Goal: Task Accomplishment & Management: Manage account settings

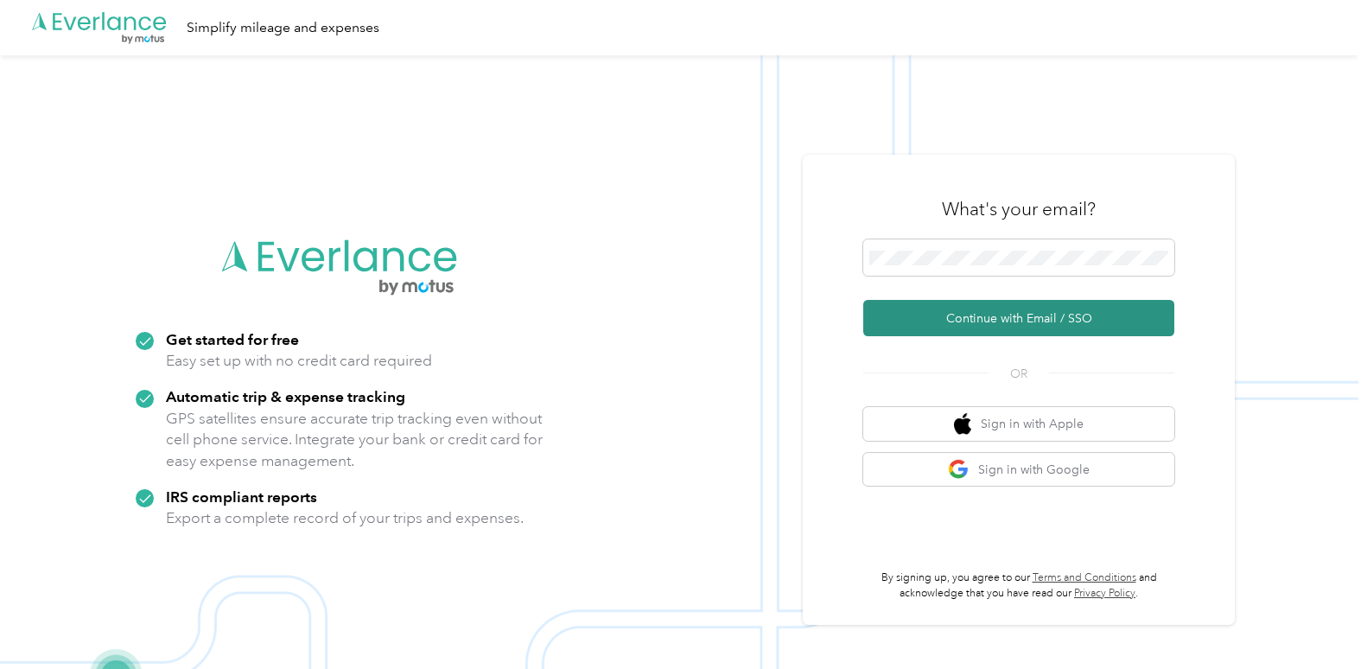
click at [1015, 309] on button "Continue with Email / SSO" at bounding box center [1018, 318] width 311 height 36
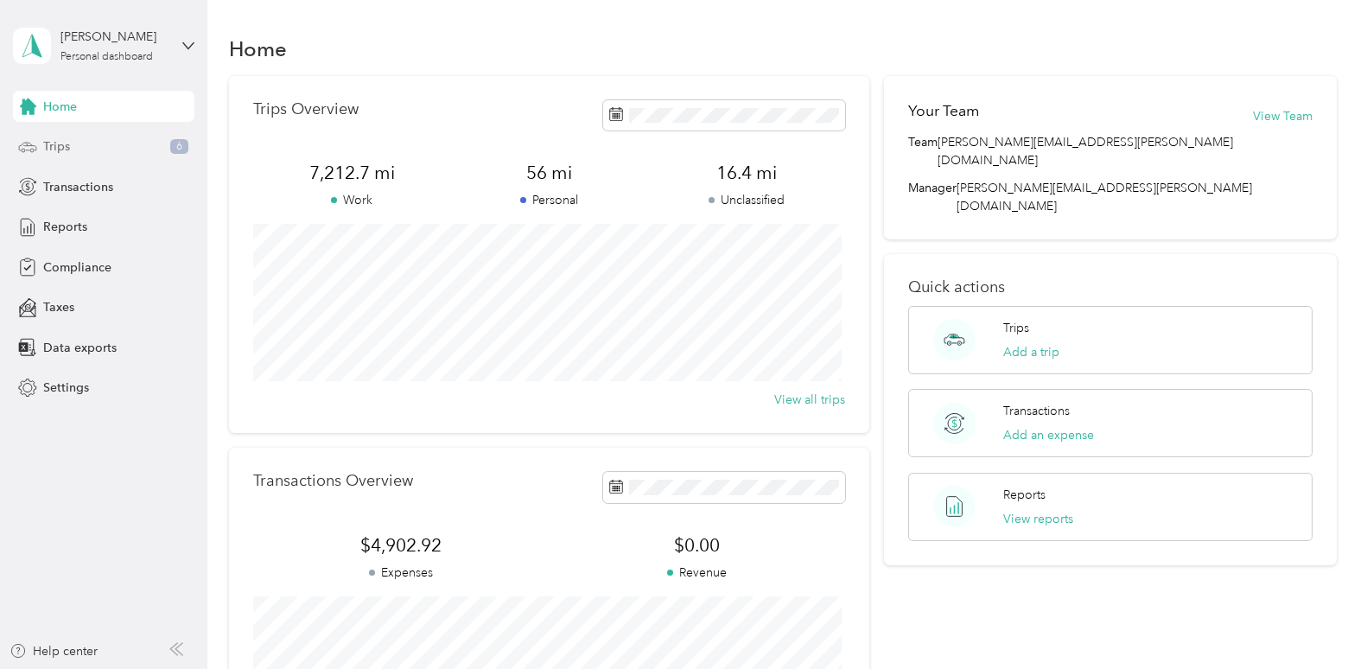
click at [67, 143] on span "Trips" at bounding box center [56, 146] width 27 height 18
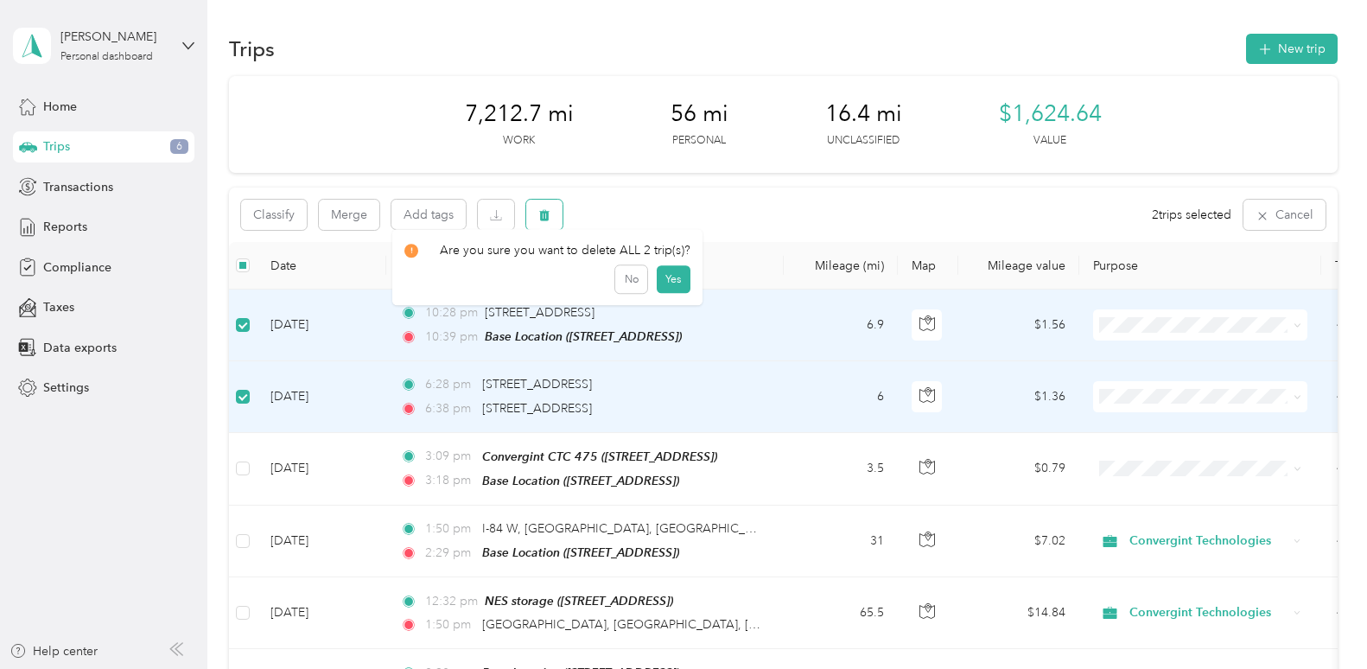
click at [544, 216] on icon "button" at bounding box center [544, 215] width 12 height 12
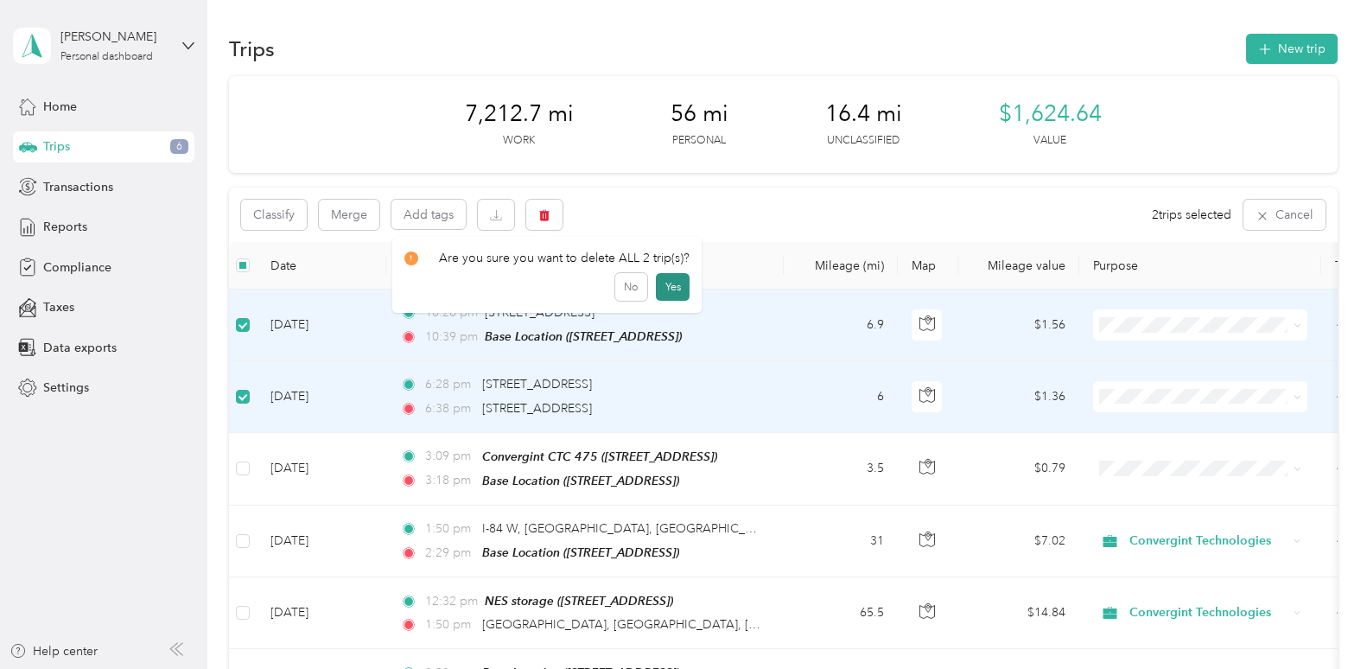
click at [675, 282] on button "Yes" at bounding box center [673, 287] width 34 height 28
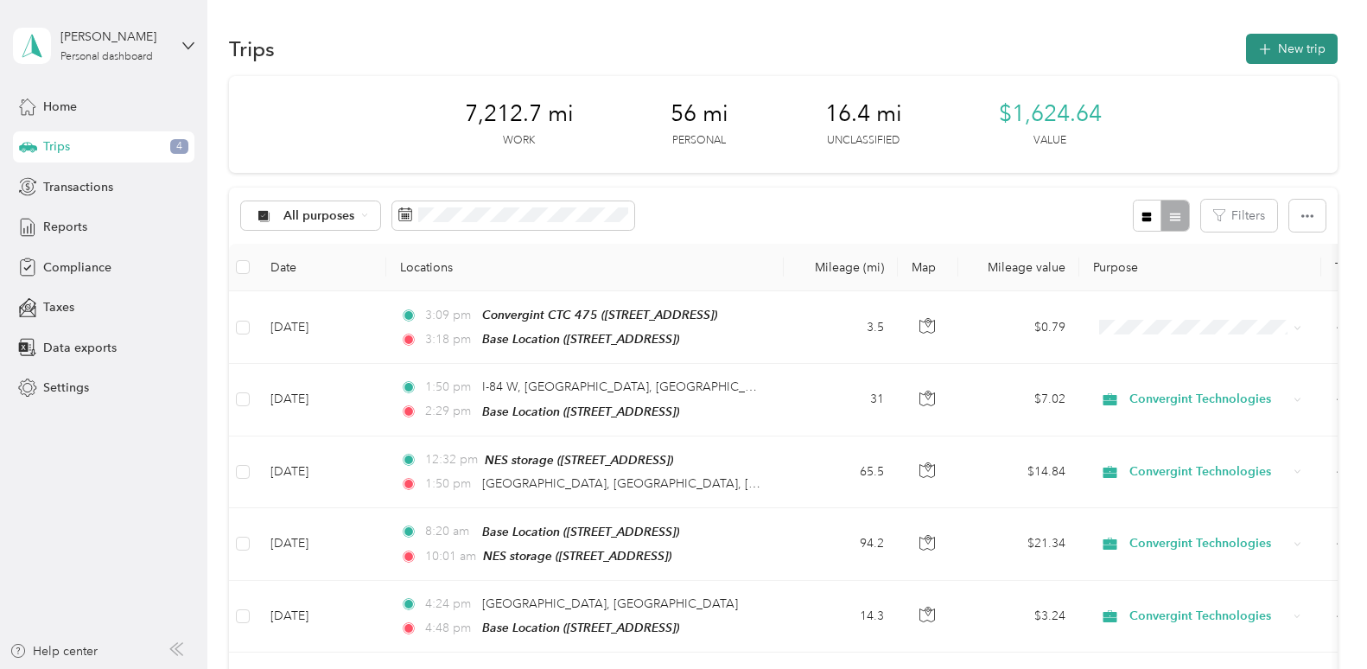
click at [1276, 50] on button "New trip" at bounding box center [1292, 49] width 92 height 30
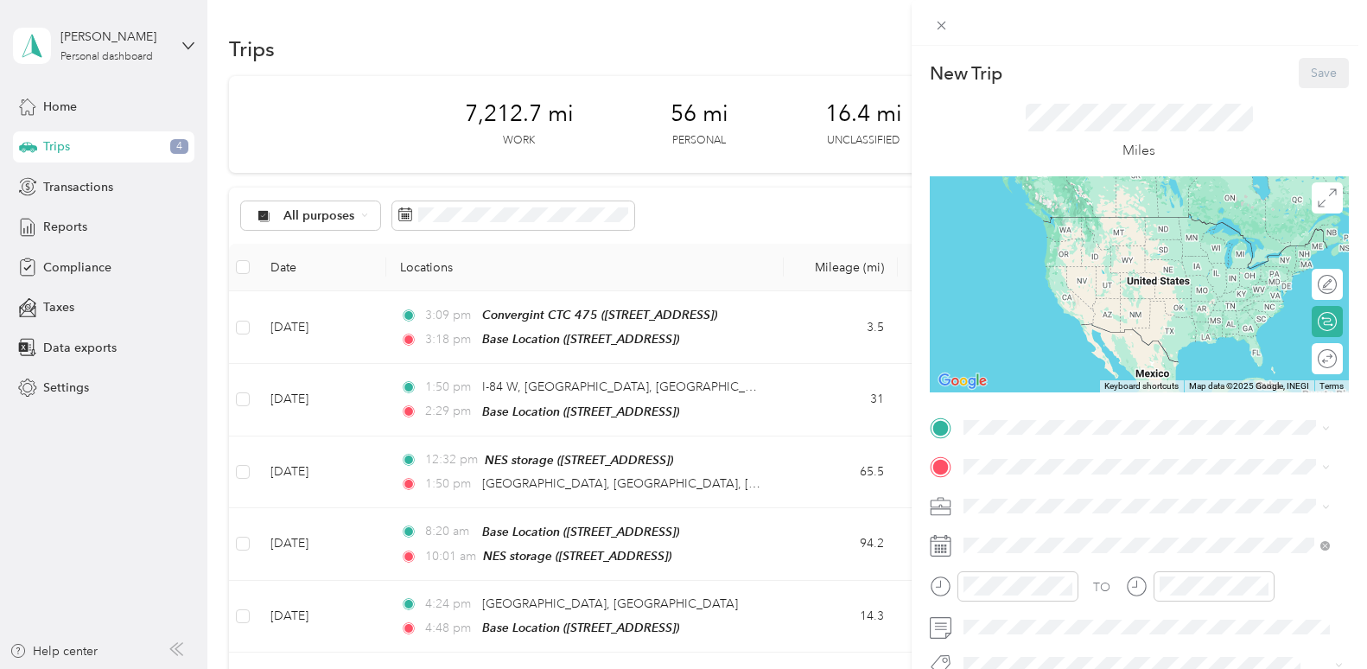
click at [945, 547] on icon at bounding box center [941, 546] width 22 height 22
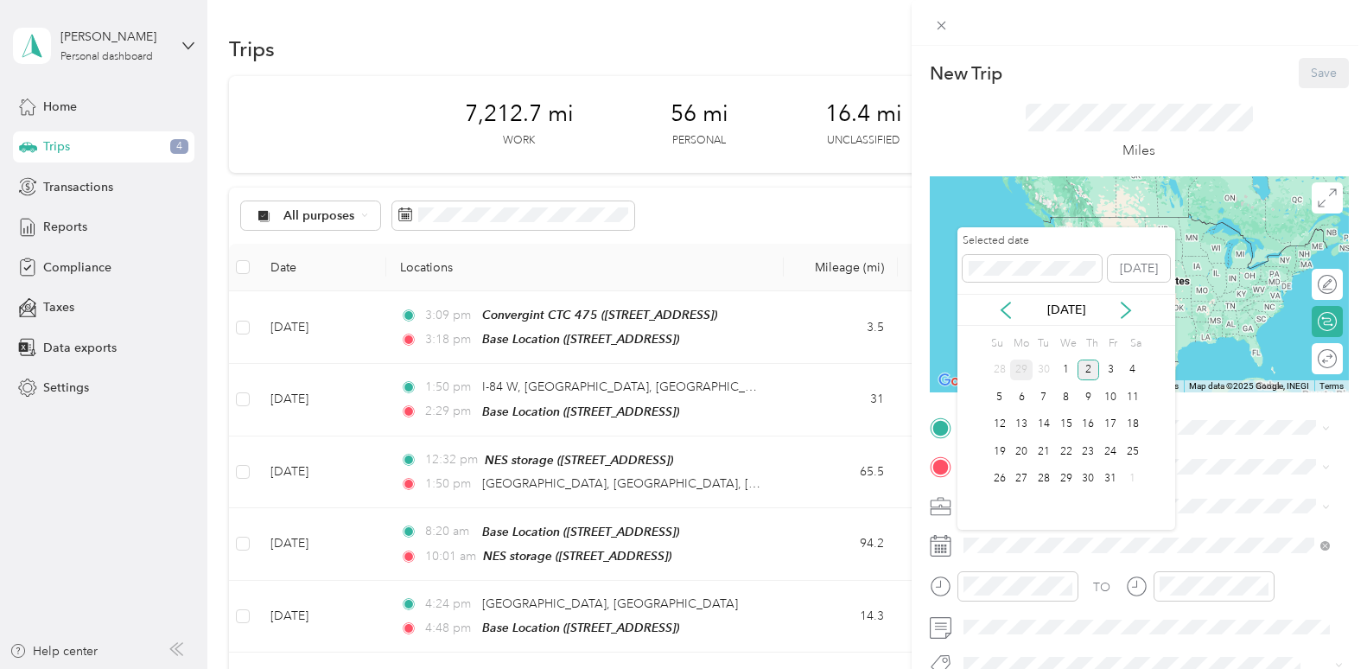
click at [1022, 370] on div "29" at bounding box center [1021, 371] width 22 height 22
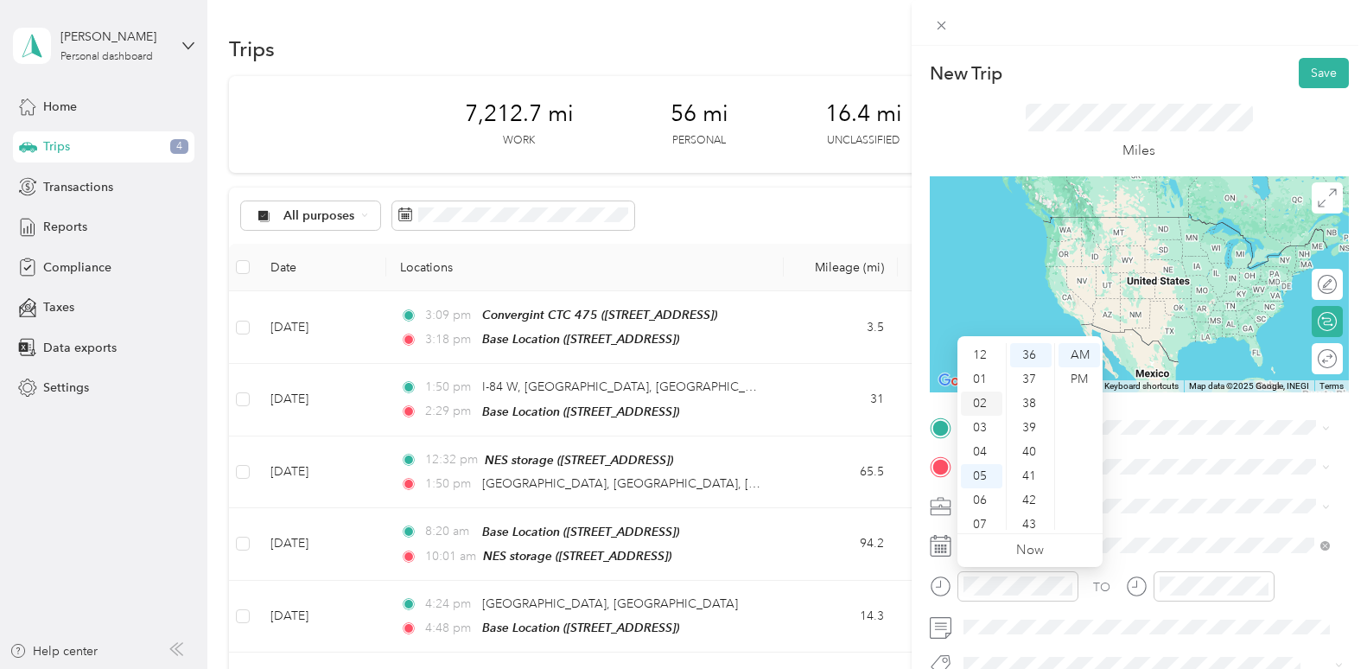
click at [984, 401] on div "02" at bounding box center [981, 404] width 41 height 24
click at [1037, 385] on div "30" at bounding box center [1030, 383] width 41 height 24
click at [1086, 353] on div "AM" at bounding box center [1079, 355] width 41 height 24
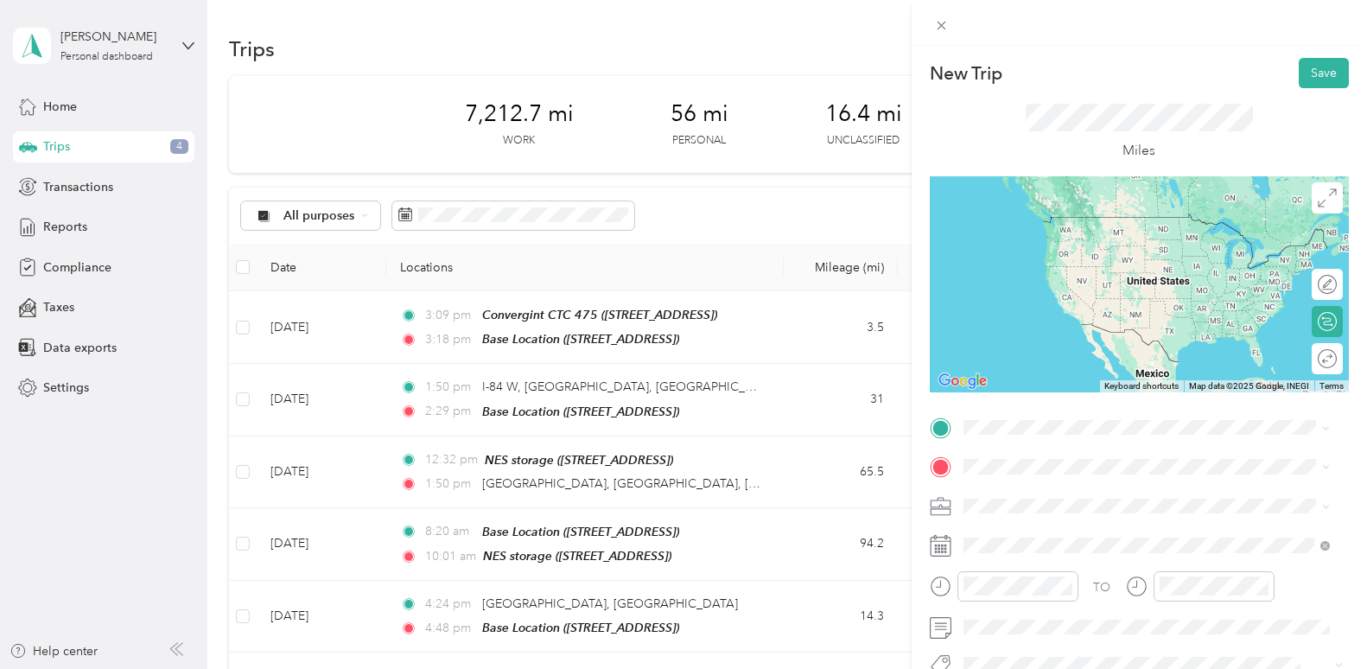
click at [1174, 497] on span at bounding box center [1154, 507] width 392 height 28
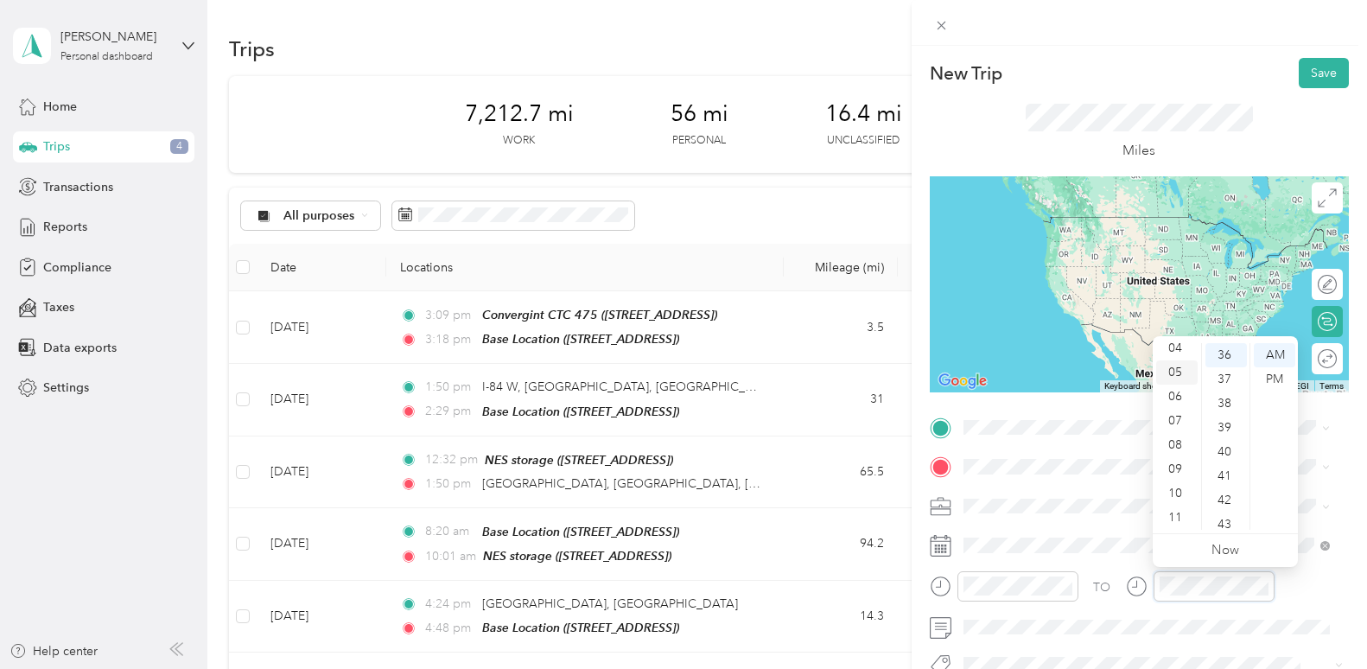
scroll to position [17, 0]
click at [1175, 385] on div "02" at bounding box center [1176, 386] width 41 height 24
click at [1226, 481] on div "45" at bounding box center [1226, 486] width 41 height 24
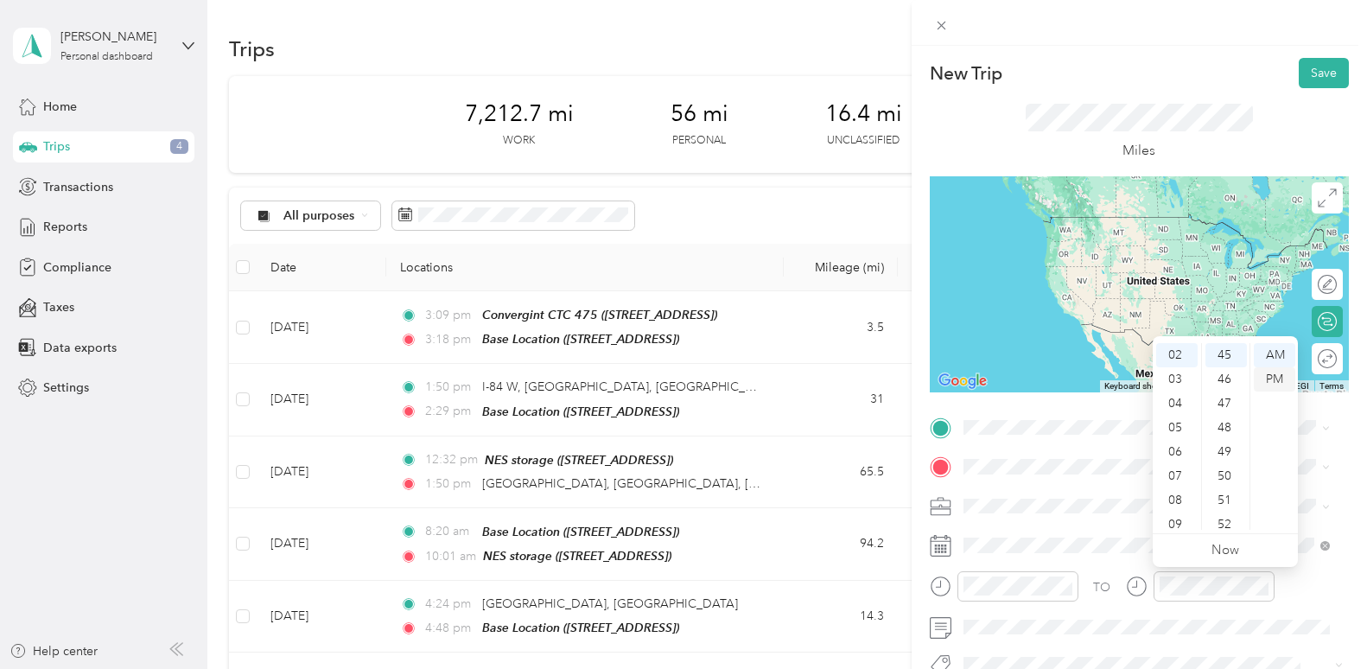
click at [1282, 377] on div "PM" at bounding box center [1274, 379] width 41 height 24
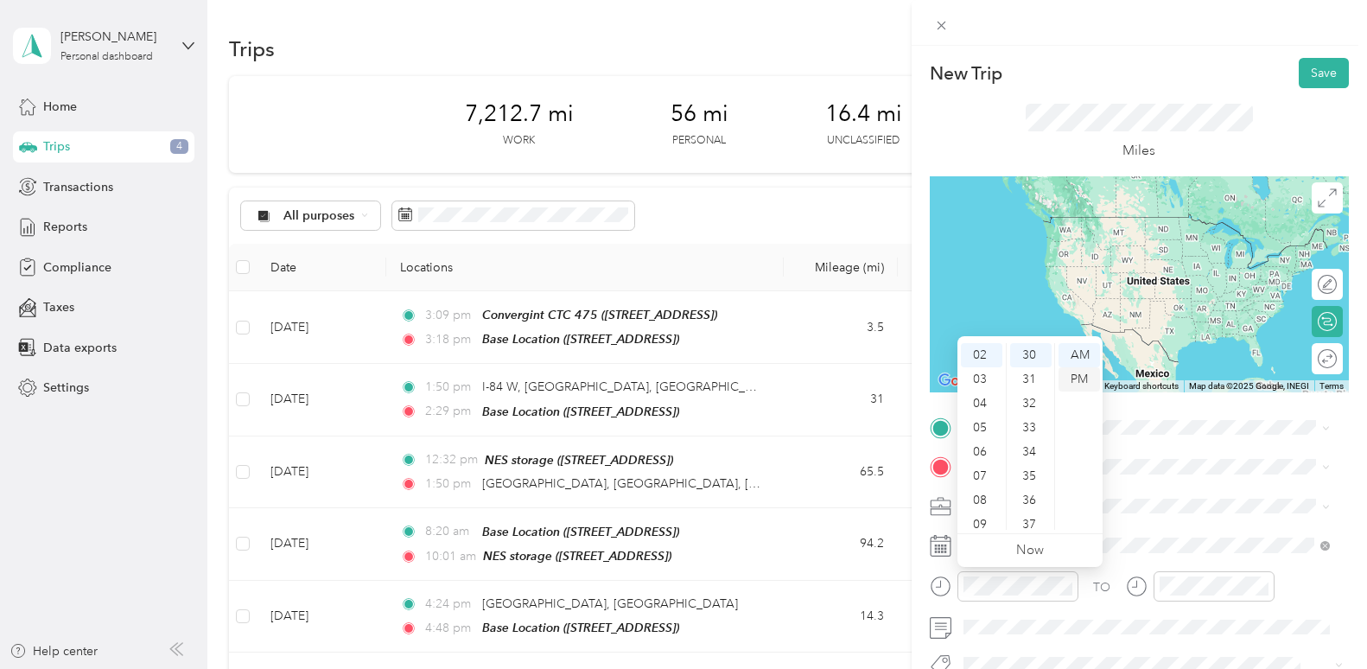
click at [1088, 376] on div "PM" at bounding box center [1079, 379] width 41 height 24
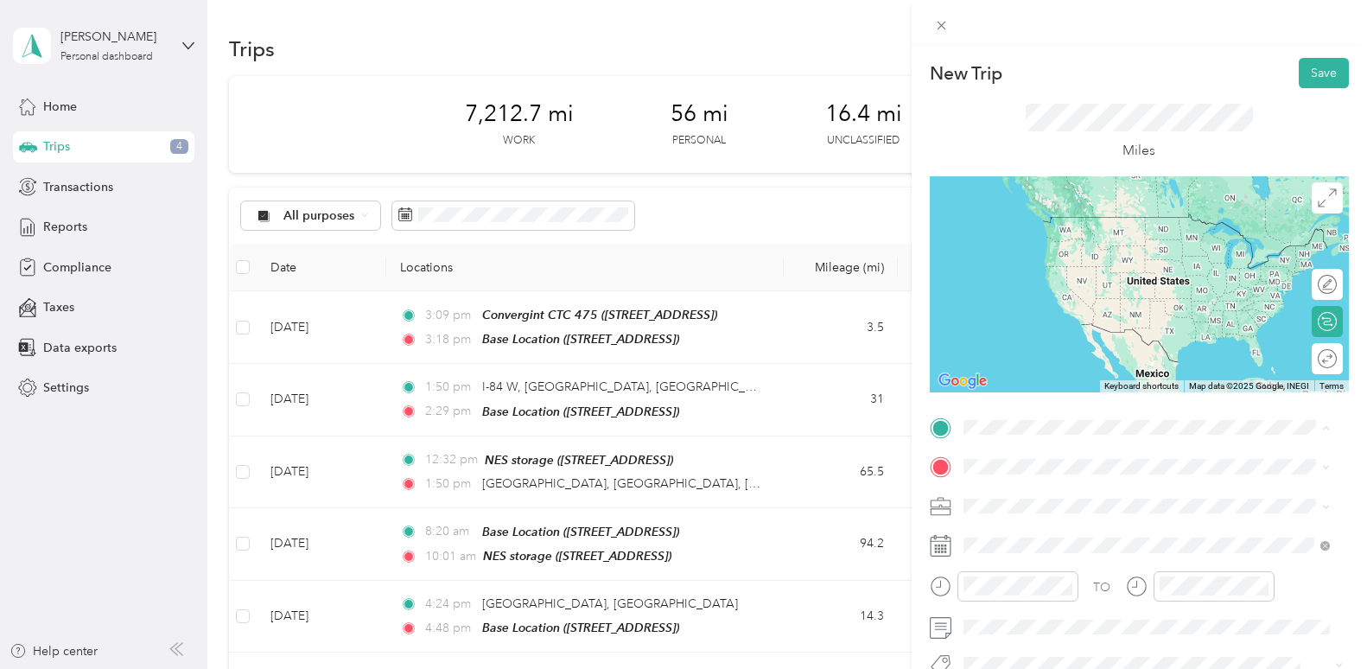
click at [1105, 231] on div "Base Location [STREET_ADDRESS]" at bounding box center [1051, 233] width 110 height 36
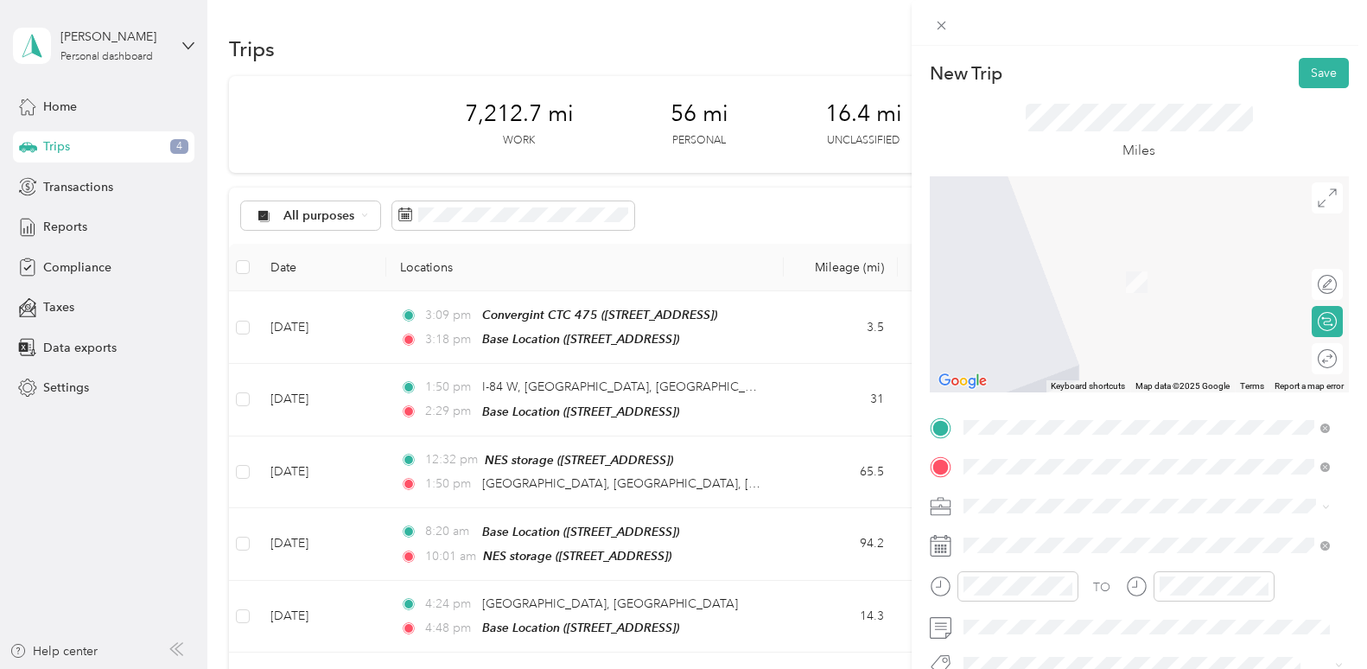
click at [1051, 255] on span "[STREET_ADDRESS][US_STATE]" at bounding box center [1082, 257] width 173 height 16
click at [1194, 288] on ol "From search results [STREET_ADDRESS][GEOGRAPHIC_DATA][US_STATE][US_STATE][US_ST…" at bounding box center [1147, 326] width 379 height 198
click at [1054, 273] on span "[STREET_ADDRESS][US_STATE]" at bounding box center [1082, 275] width 173 height 16
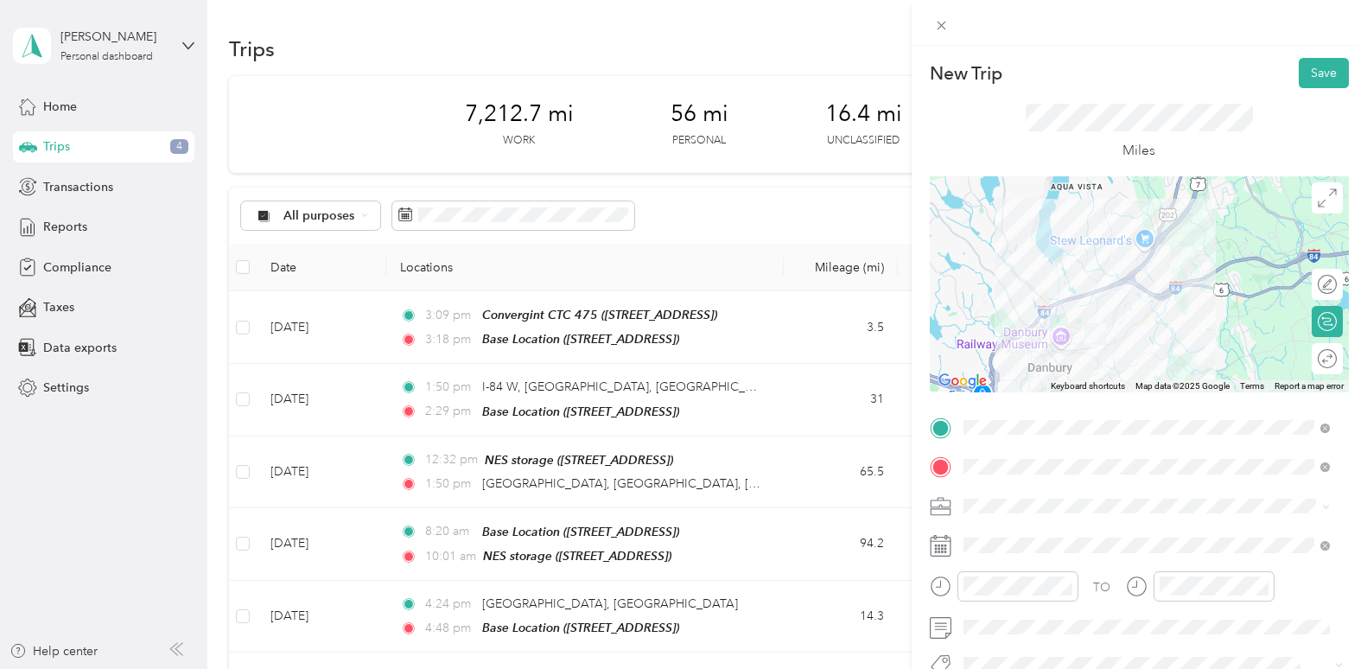
drag, startPoint x: 1140, startPoint y: 264, endPoint x: 1142, endPoint y: 279, distance: 14.8
click at [1142, 279] on div at bounding box center [1139, 284] width 419 height 216
click at [1152, 304] on div at bounding box center [1139, 284] width 419 height 216
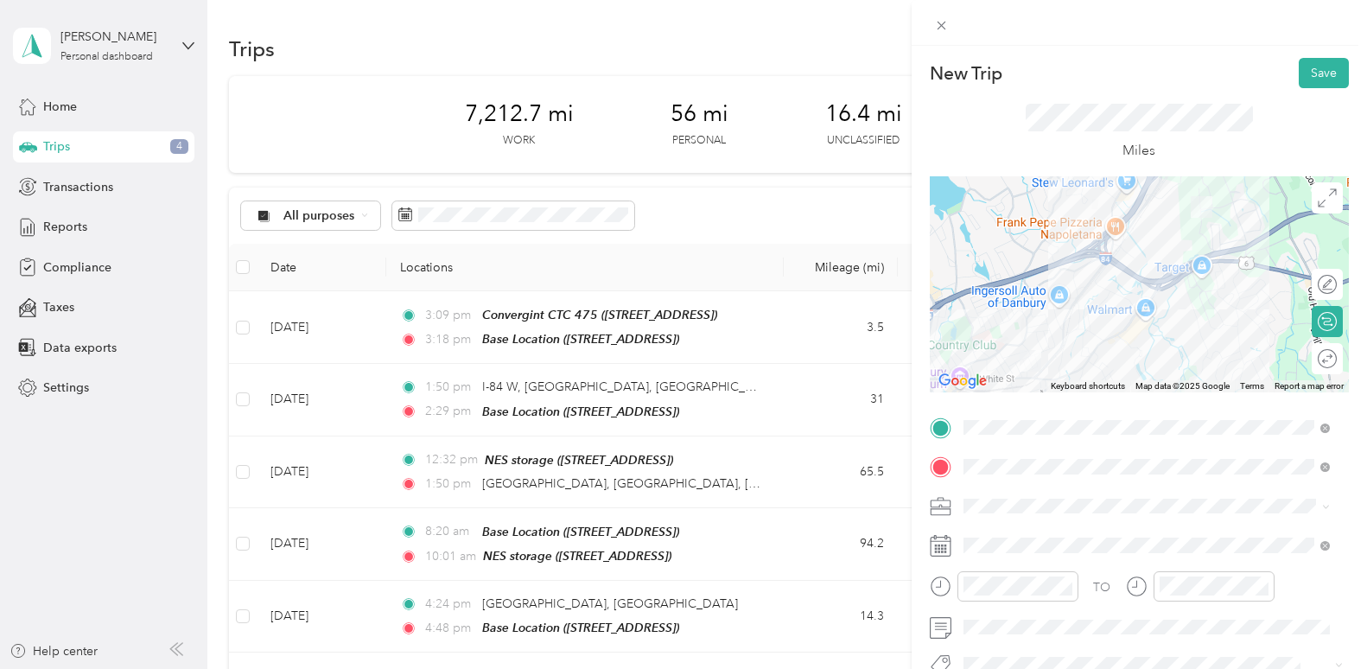
click at [1128, 231] on div at bounding box center [1139, 284] width 419 height 216
click at [1162, 283] on div at bounding box center [1139, 284] width 419 height 216
click at [1309, 283] on div at bounding box center [1319, 285] width 36 height 18
click at [1161, 295] on div at bounding box center [1139, 284] width 419 height 216
drag, startPoint x: 1093, startPoint y: 267, endPoint x: 1133, endPoint y: 315, distance: 62.0
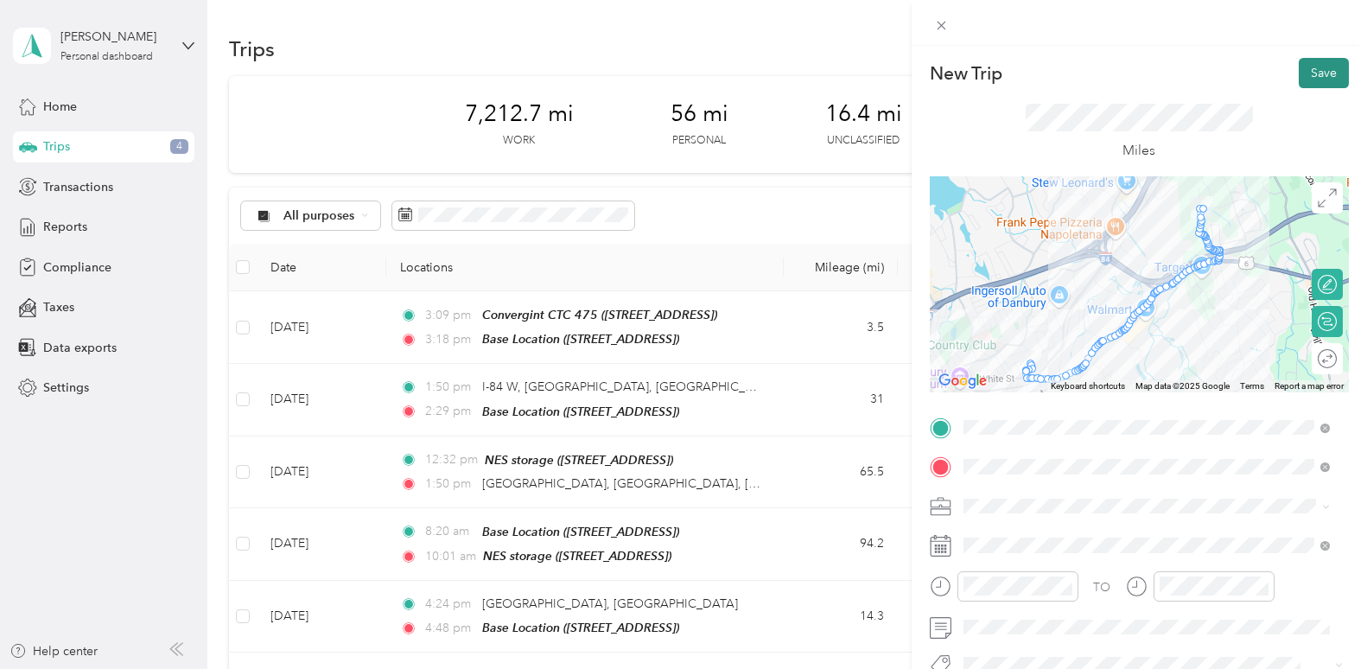
click at [1303, 73] on button "Save" at bounding box center [1324, 73] width 50 height 30
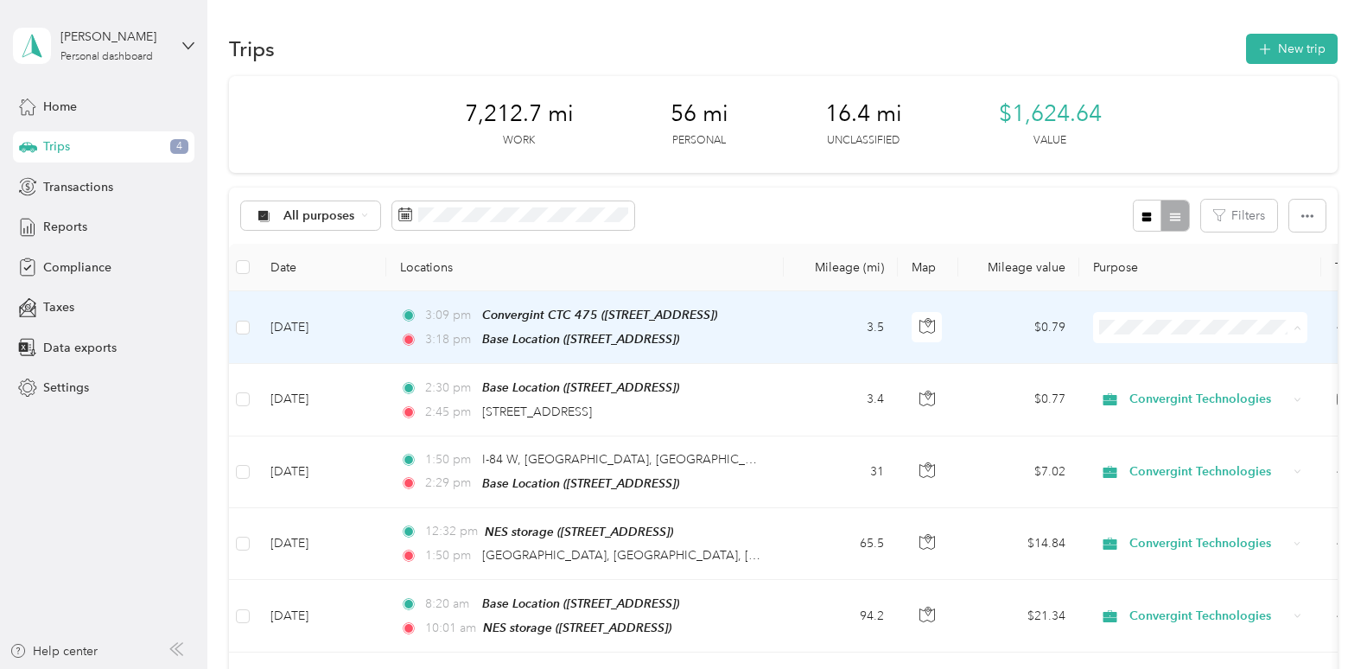
click at [1149, 354] on span "Convergint Technologies" at bounding box center [1217, 359] width 160 height 18
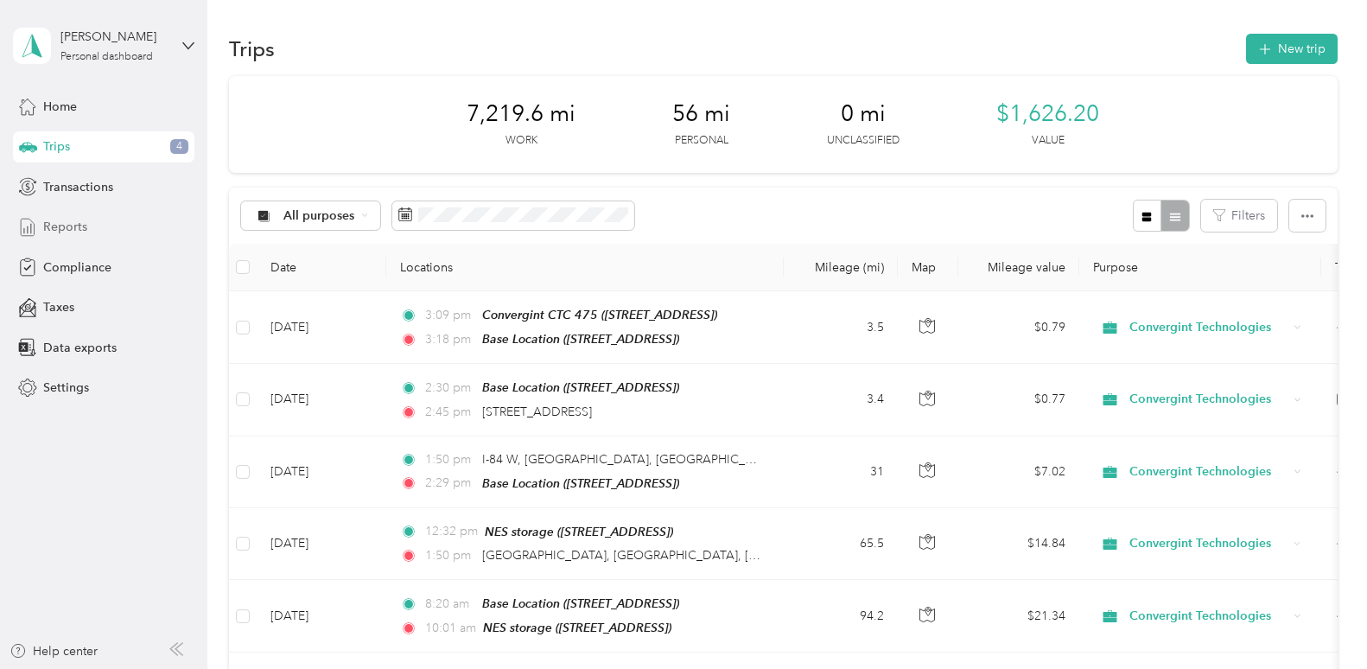
click at [61, 220] on span "Reports" at bounding box center [65, 227] width 44 height 18
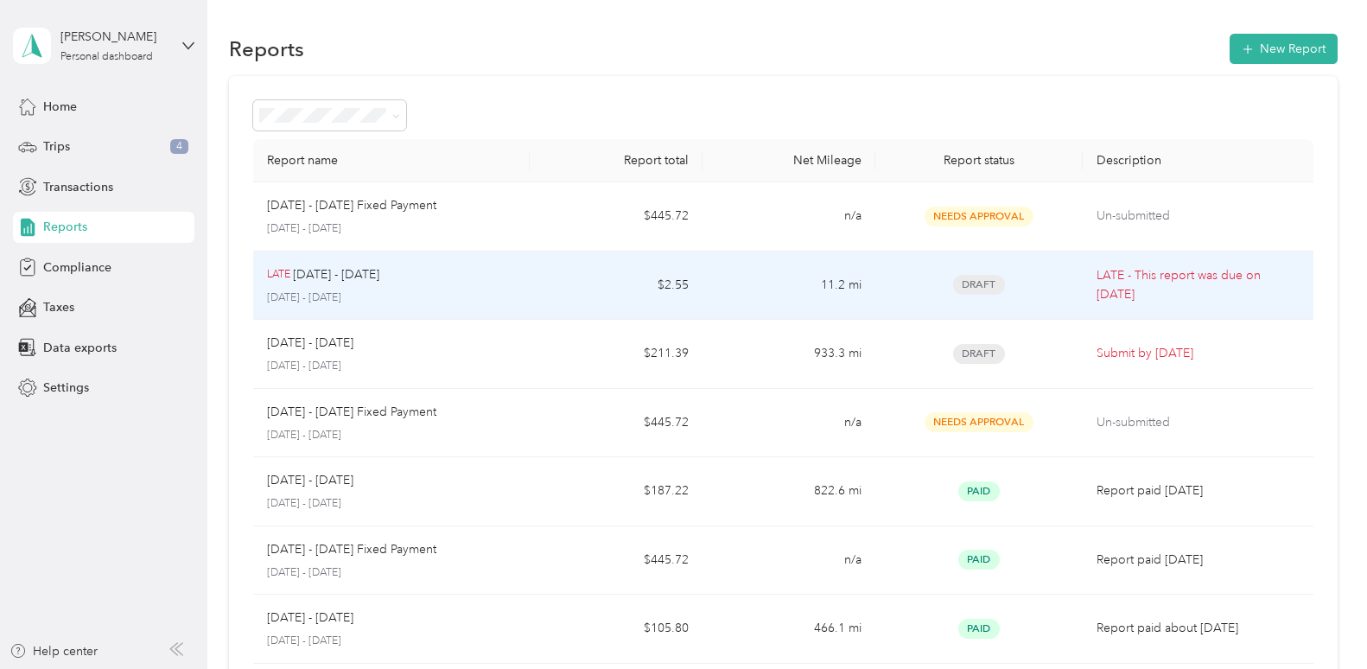
click at [516, 294] on td "LATE [DATE] - [DATE] [DATE] - [DATE]" at bounding box center [391, 286] width 277 height 69
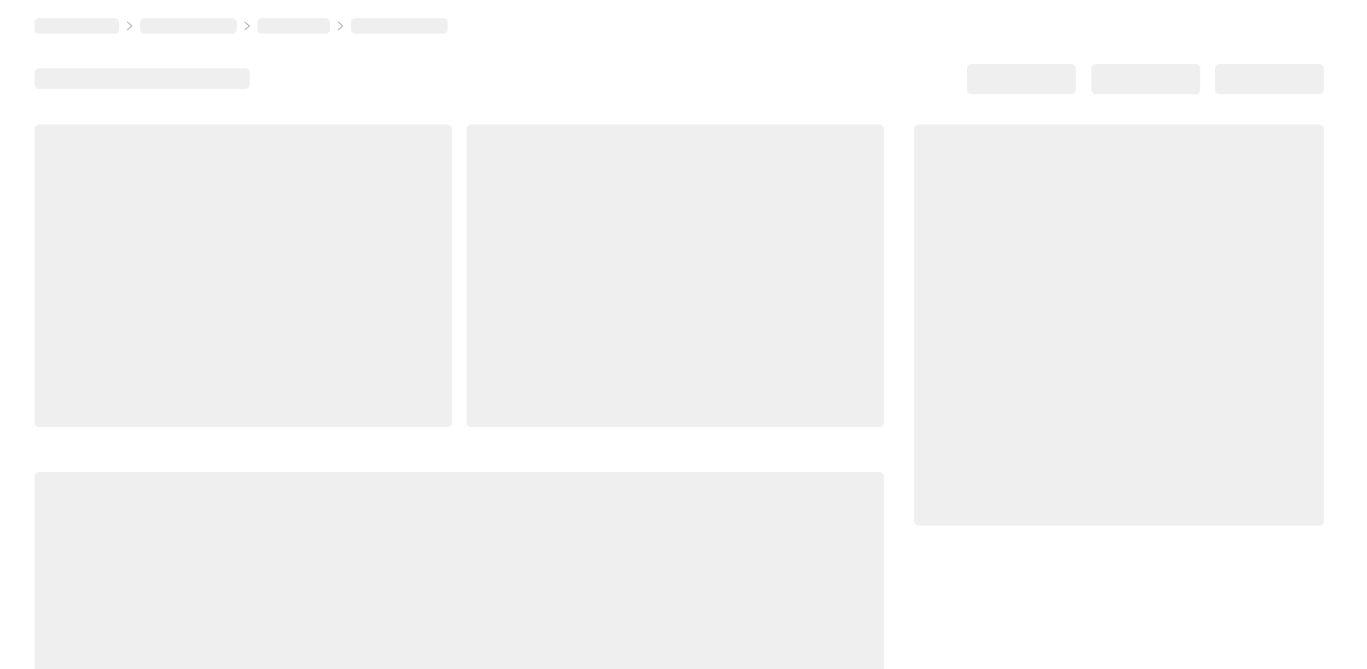
click at [516, 294] on div at bounding box center [675, 275] width 417 height 302
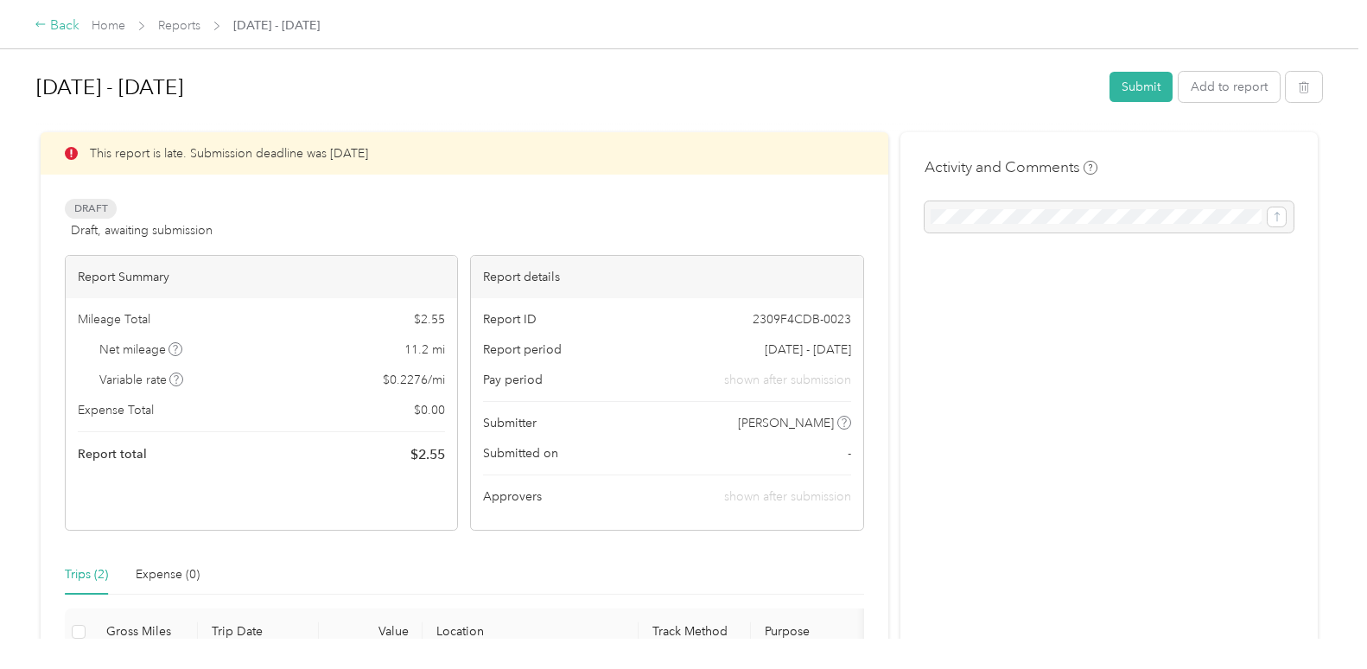
click at [64, 25] on div "Back" at bounding box center [57, 26] width 45 height 21
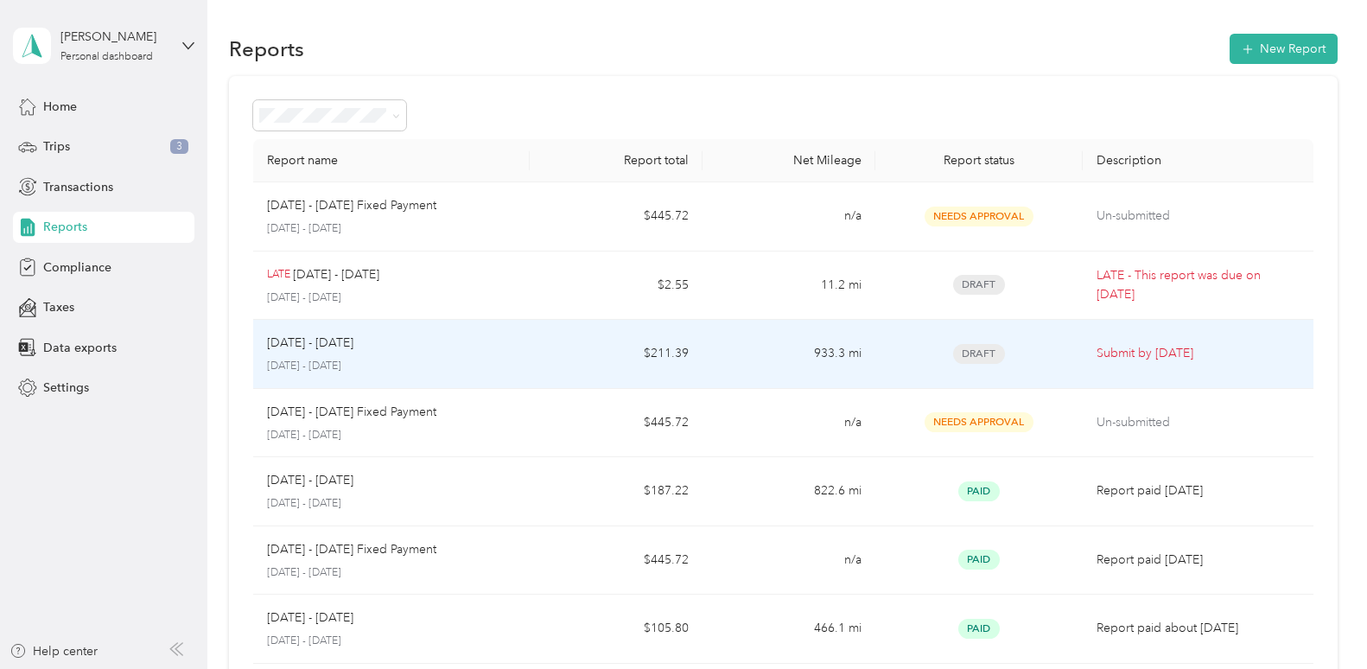
click at [392, 351] on div "[DATE] - [DATE]" at bounding box center [391, 343] width 249 height 19
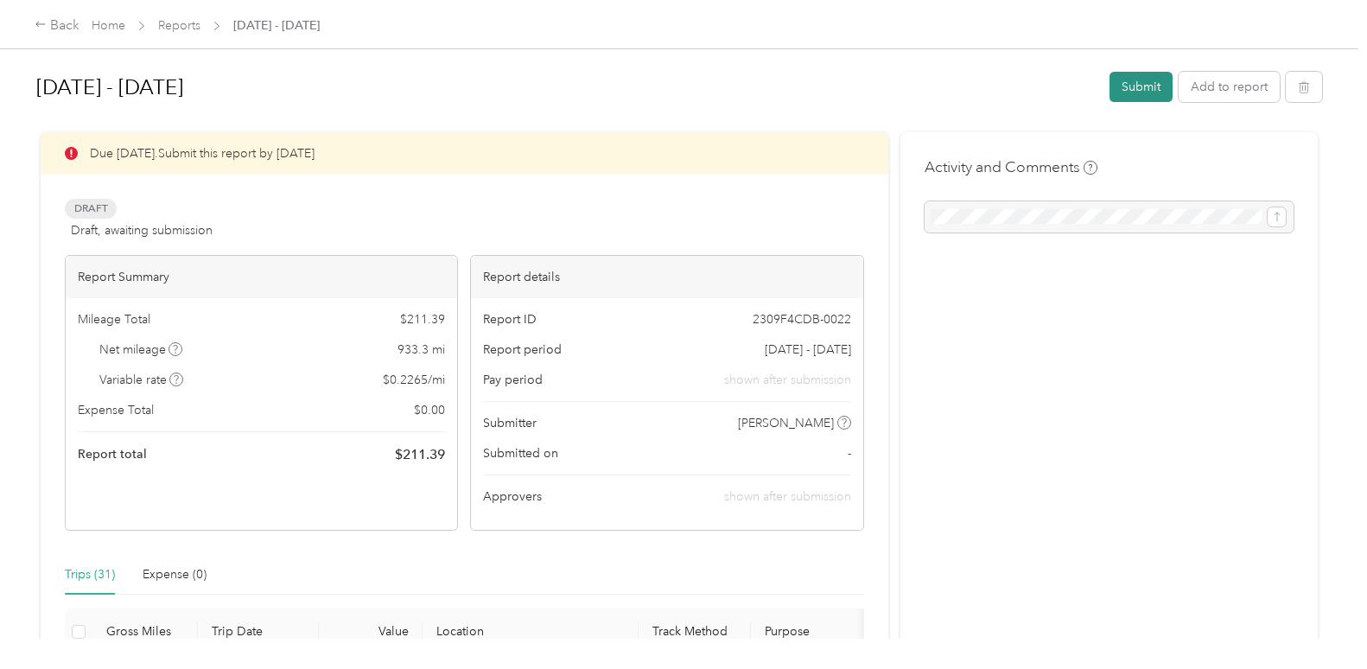
click at [1125, 82] on button "Submit" at bounding box center [1141, 87] width 63 height 30
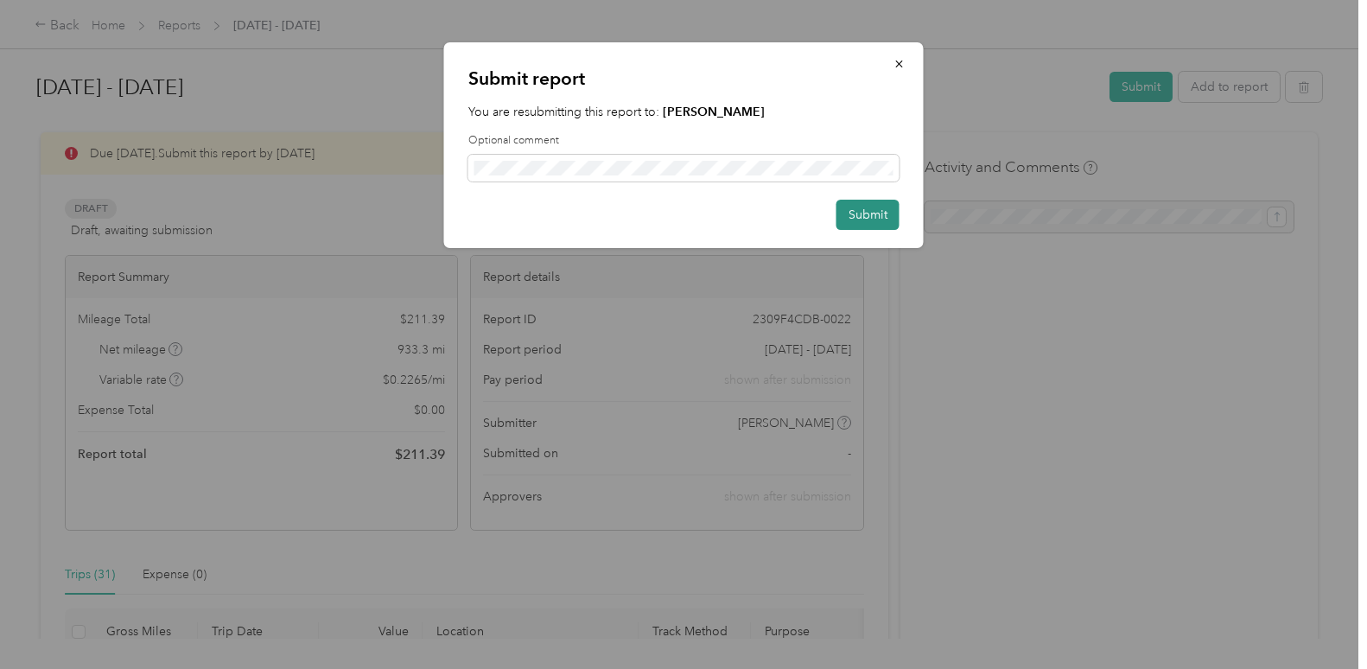
click at [876, 206] on button "Submit" at bounding box center [868, 215] width 63 height 30
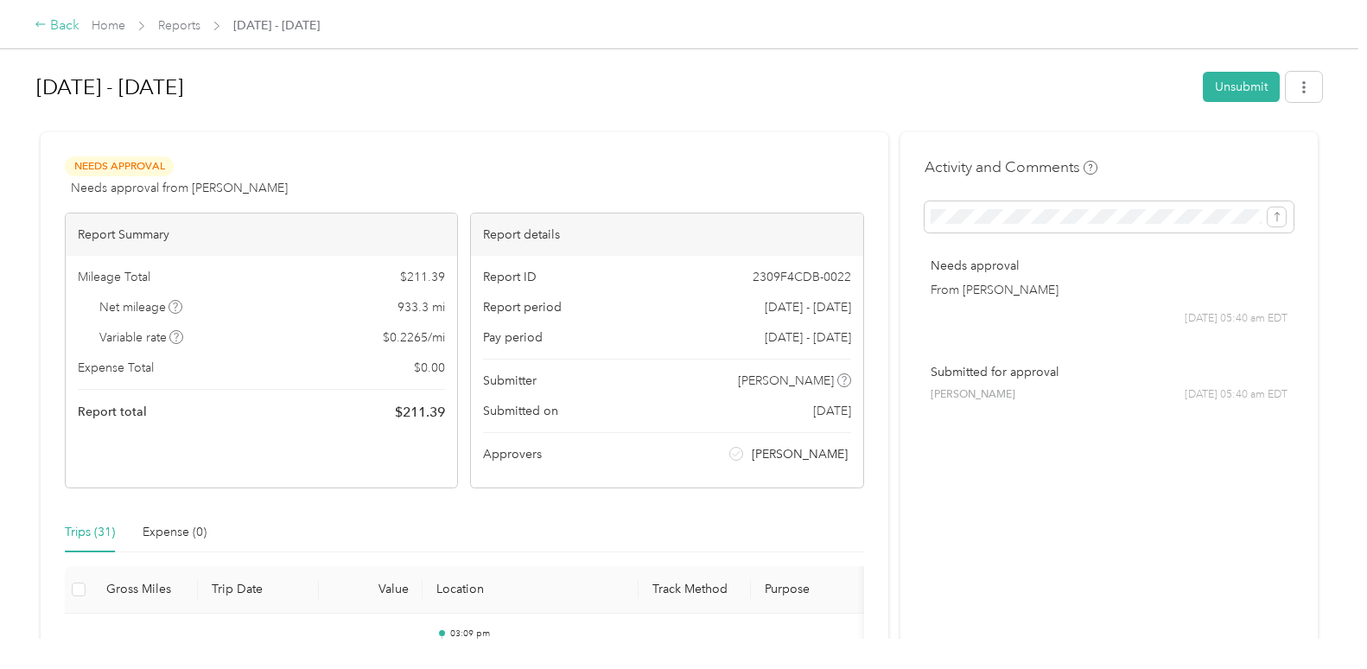
click at [64, 27] on div "Back" at bounding box center [57, 26] width 45 height 21
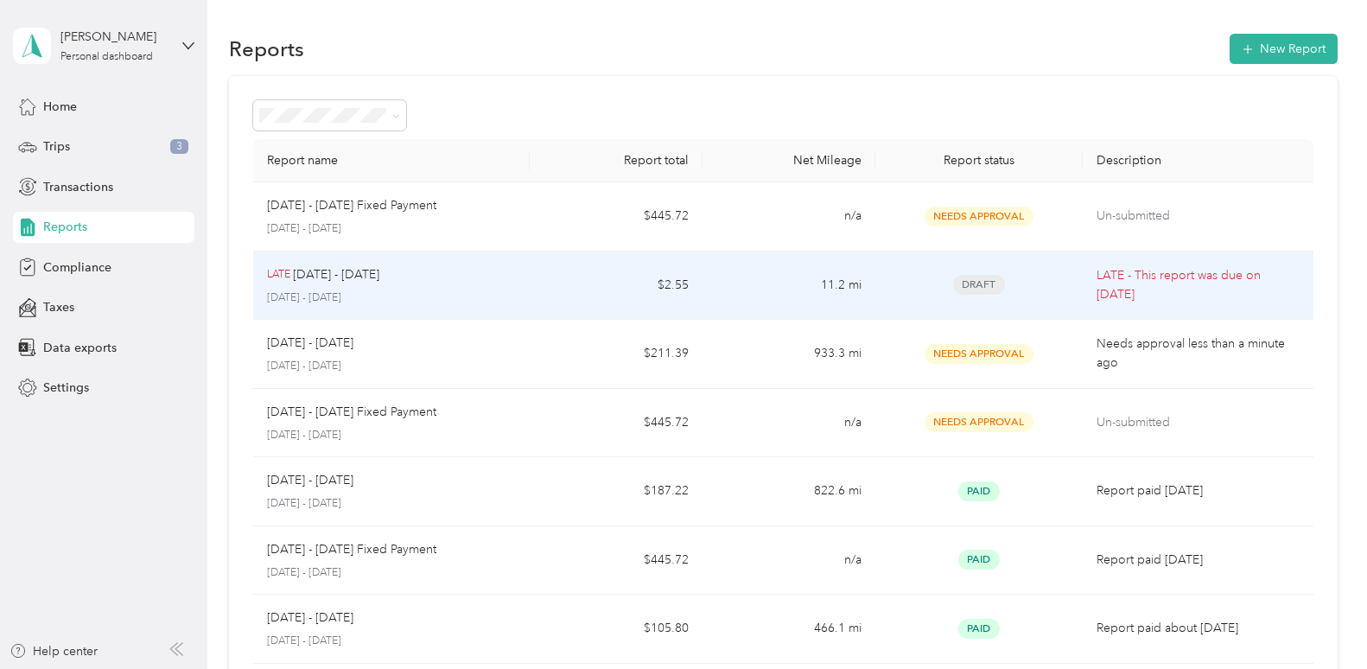
click at [430, 278] on div "LATE [DATE] - [DATE]" at bounding box center [391, 274] width 249 height 19
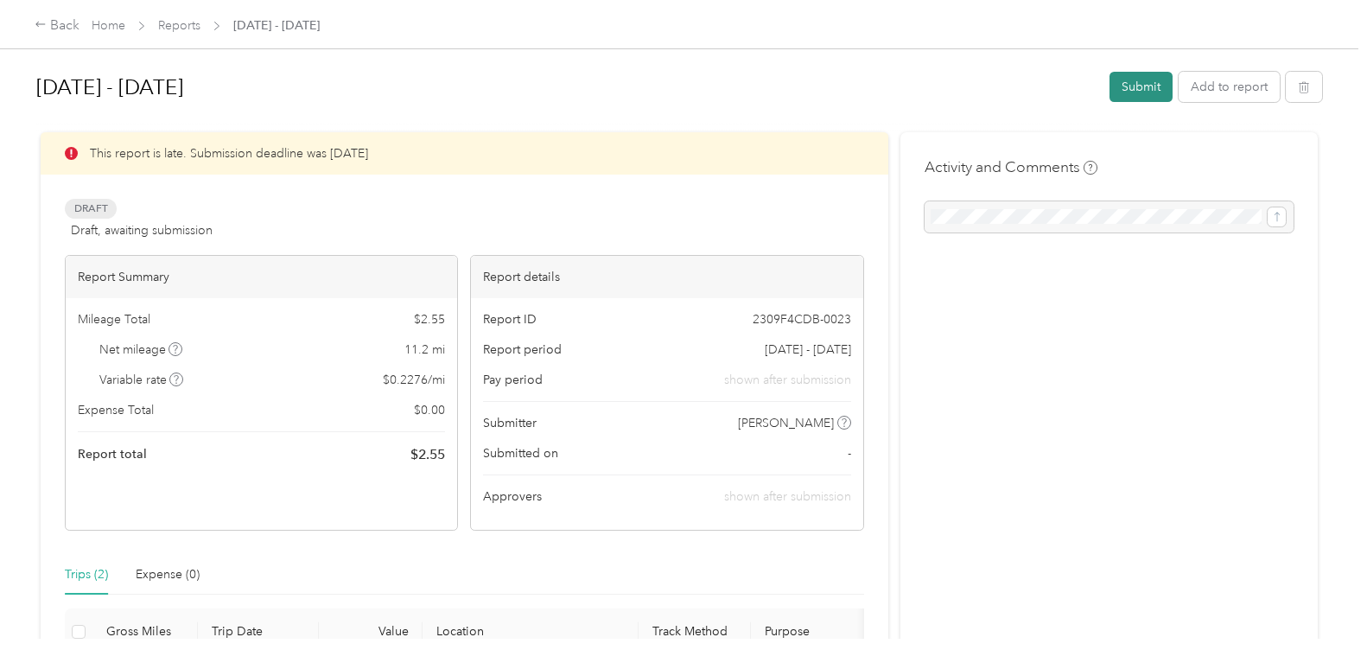
click at [1120, 77] on button "Submit" at bounding box center [1141, 87] width 63 height 30
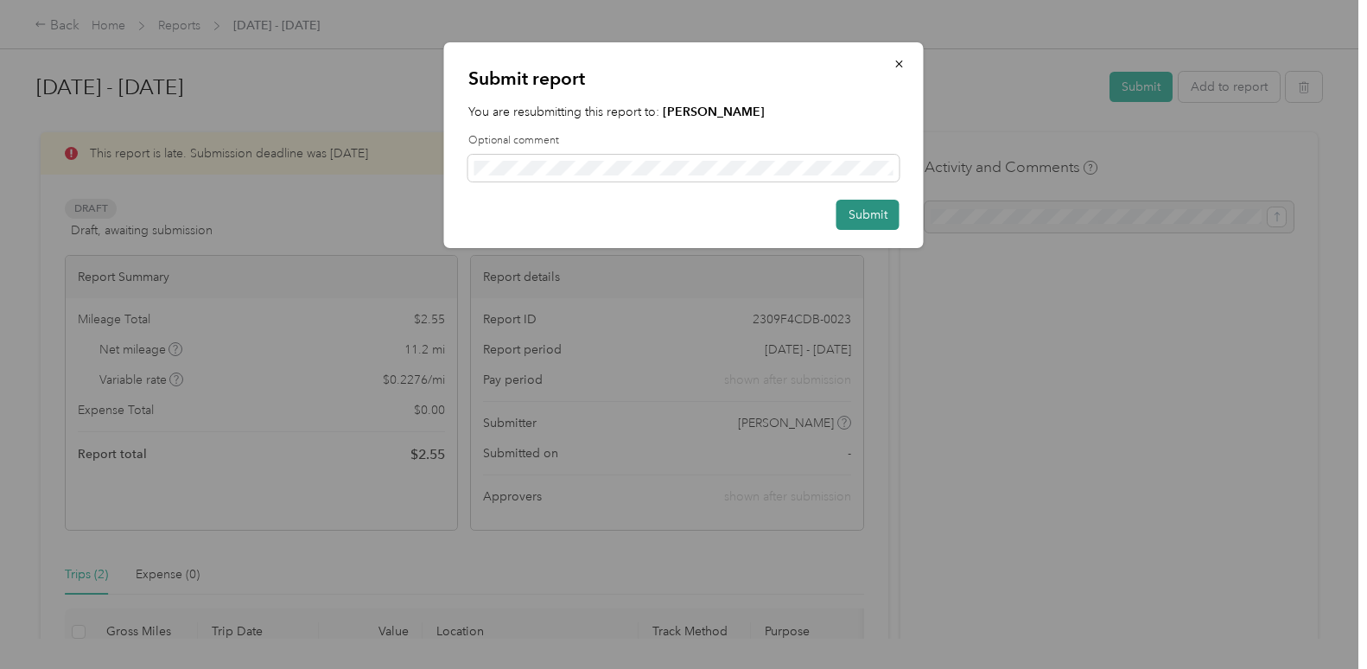
click at [868, 215] on button "Submit" at bounding box center [868, 215] width 63 height 30
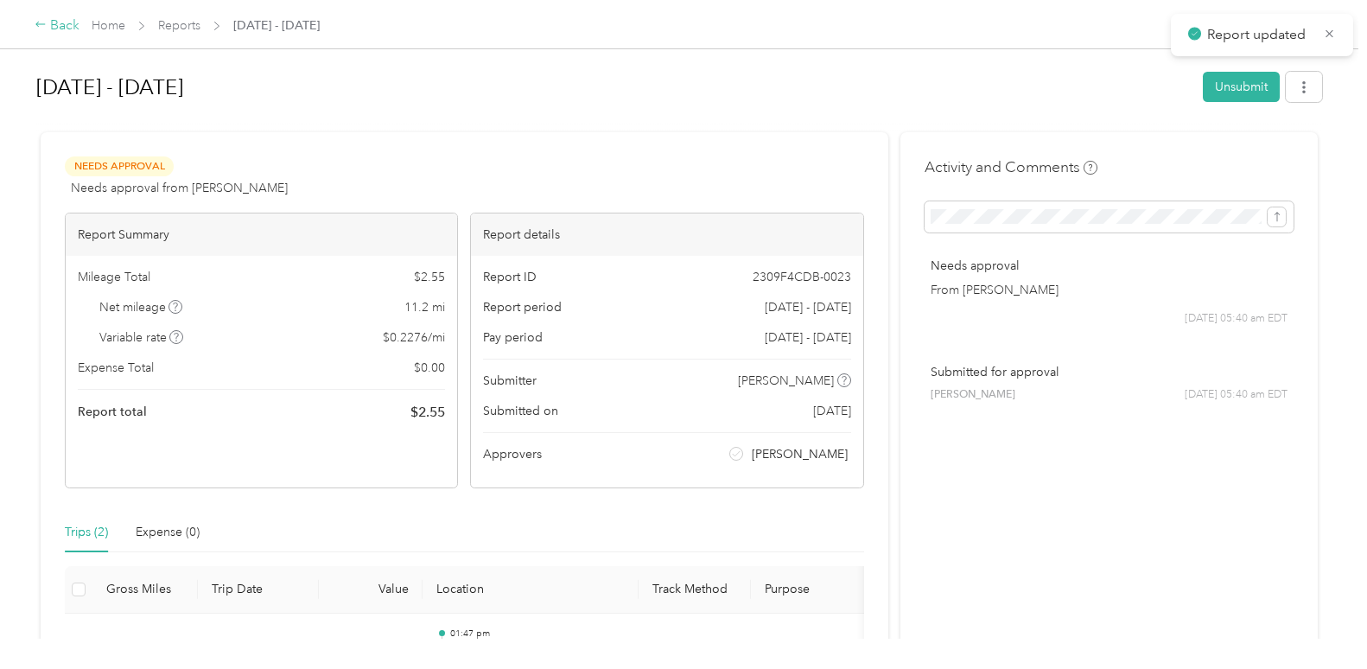
click at [39, 24] on icon at bounding box center [41, 24] width 12 height 12
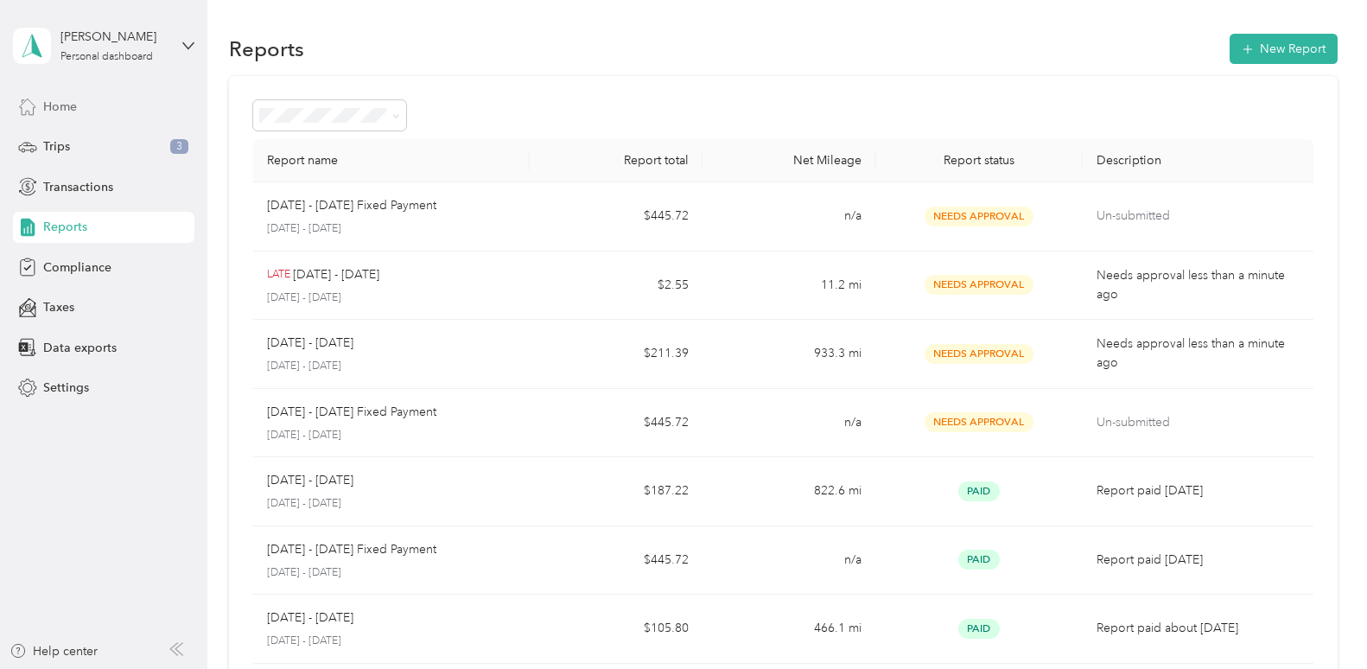
click at [92, 107] on div "Home" at bounding box center [103, 106] width 181 height 31
